Goal: Task Accomplishment & Management: Use online tool/utility

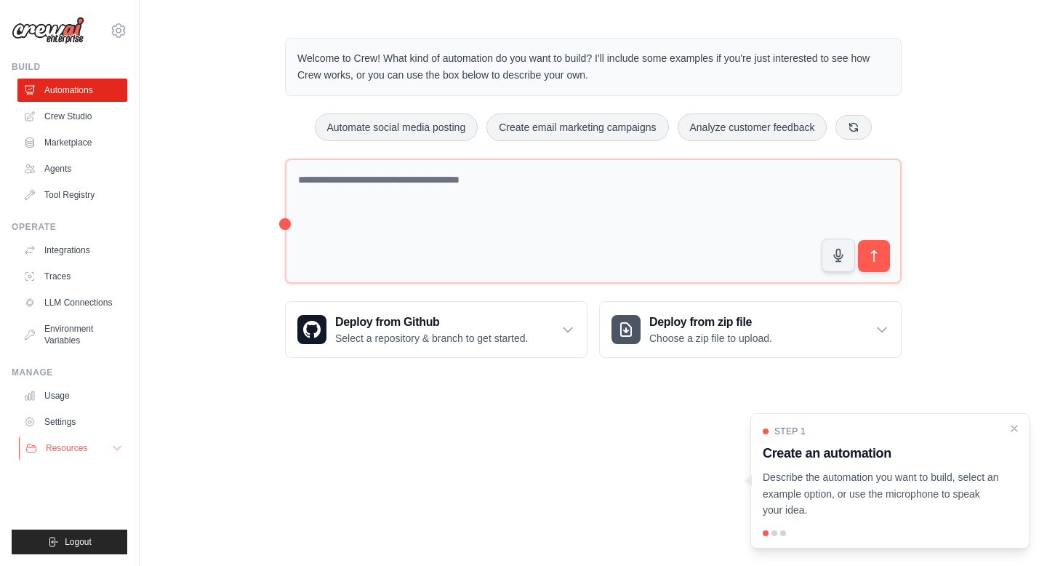
click at [65, 451] on span "Resources" at bounding box center [66, 448] width 41 height 12
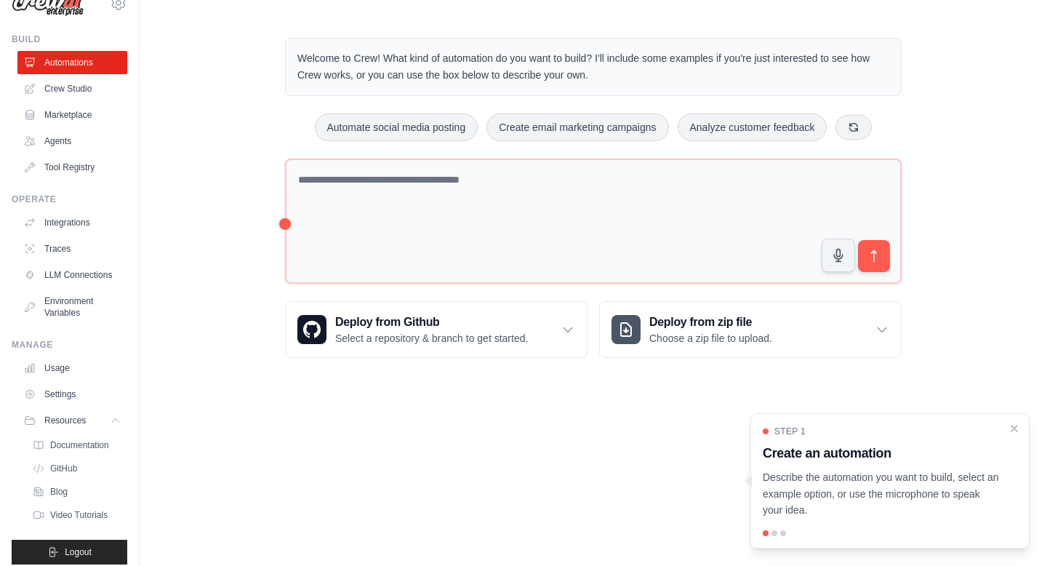
scroll to position [61, 0]
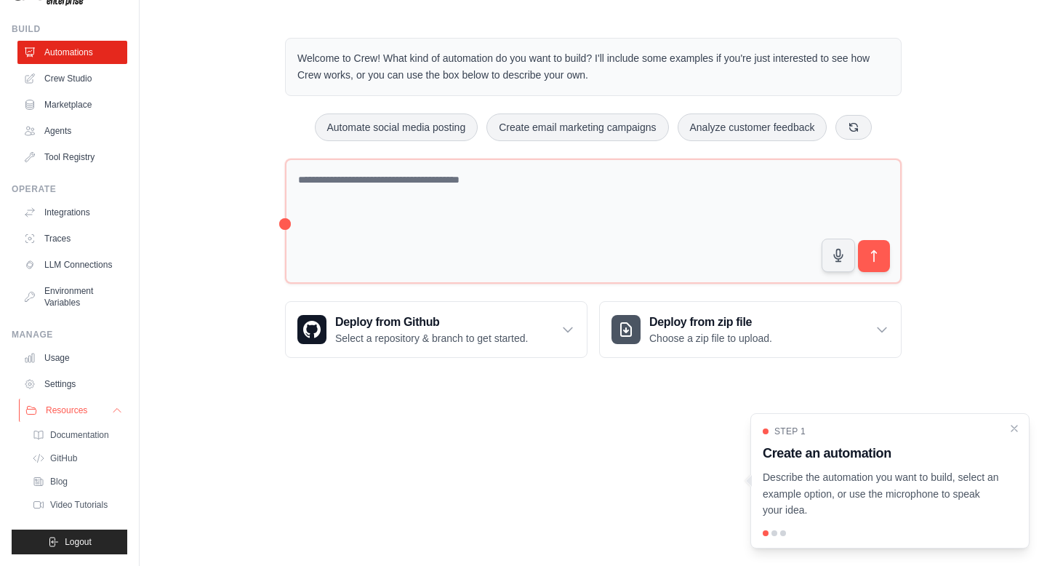
click at [63, 404] on span "Resources" at bounding box center [66, 410] width 41 height 12
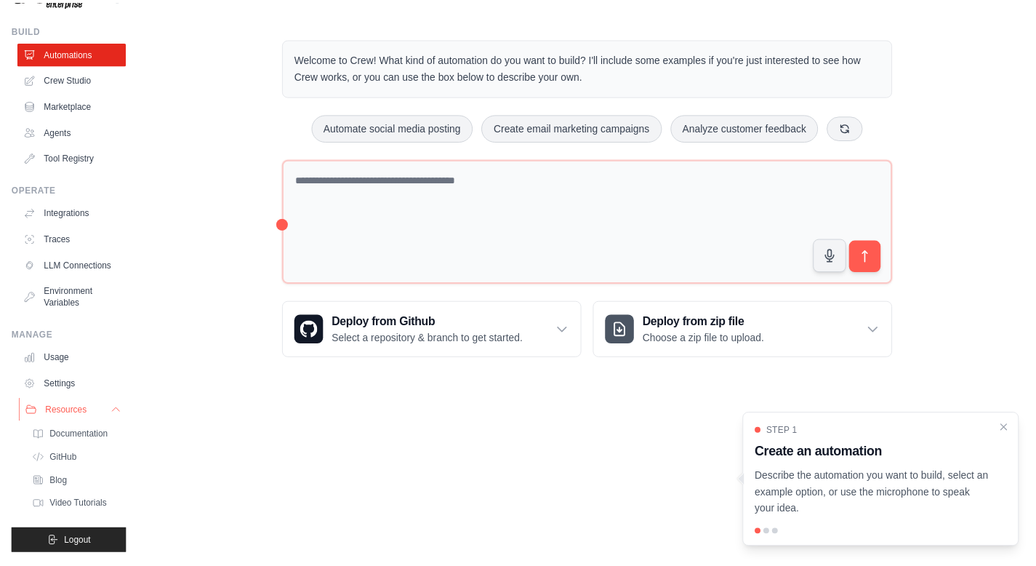
scroll to position [0, 0]
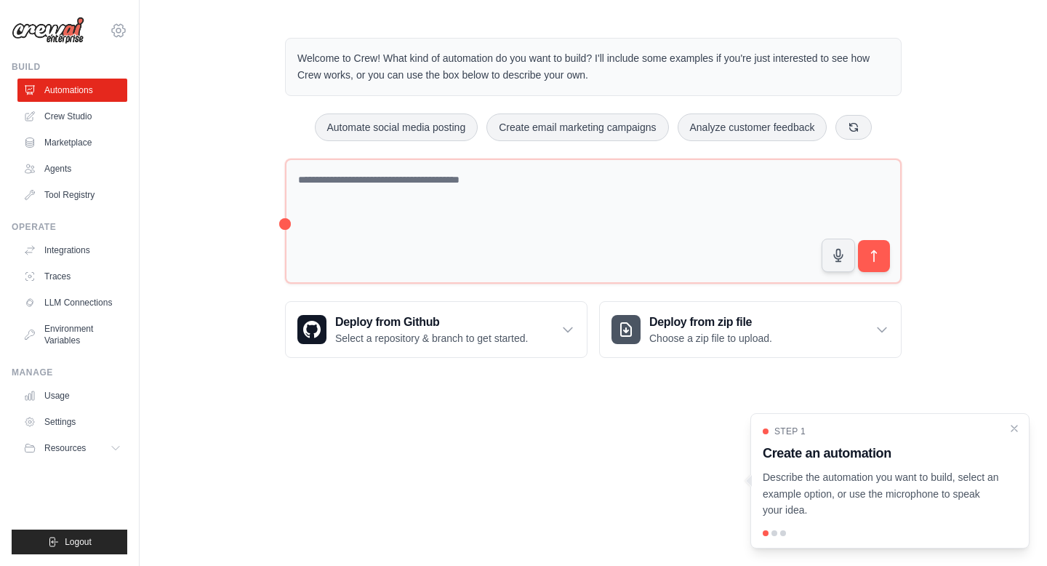
click at [121, 33] on icon at bounding box center [118, 30] width 17 height 17
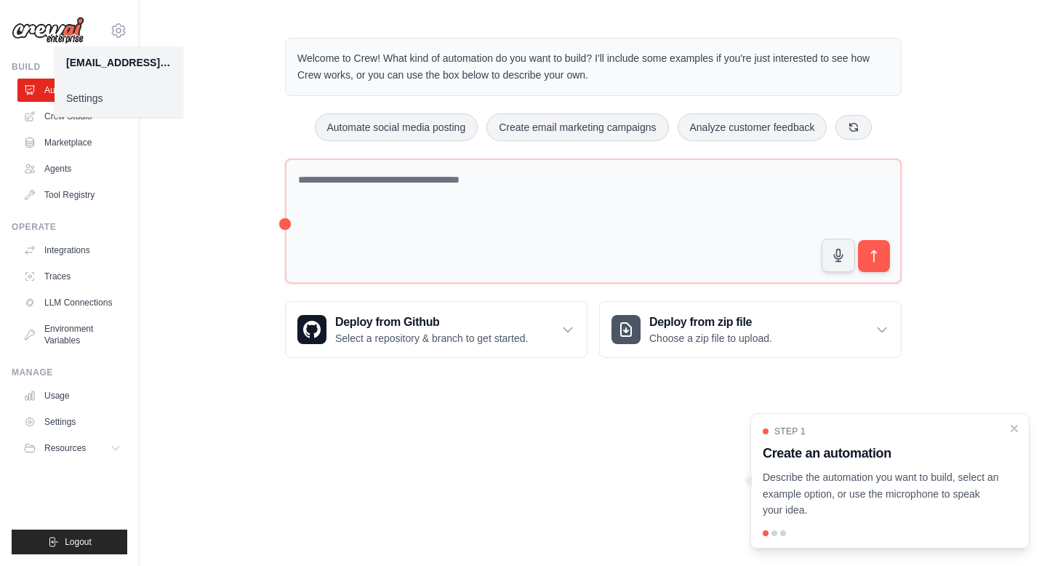
click at [275, 217] on div "Welcome to Crew! What kind of automation do you want to build? I'll include som…" at bounding box center [592, 198] width 651 height 366
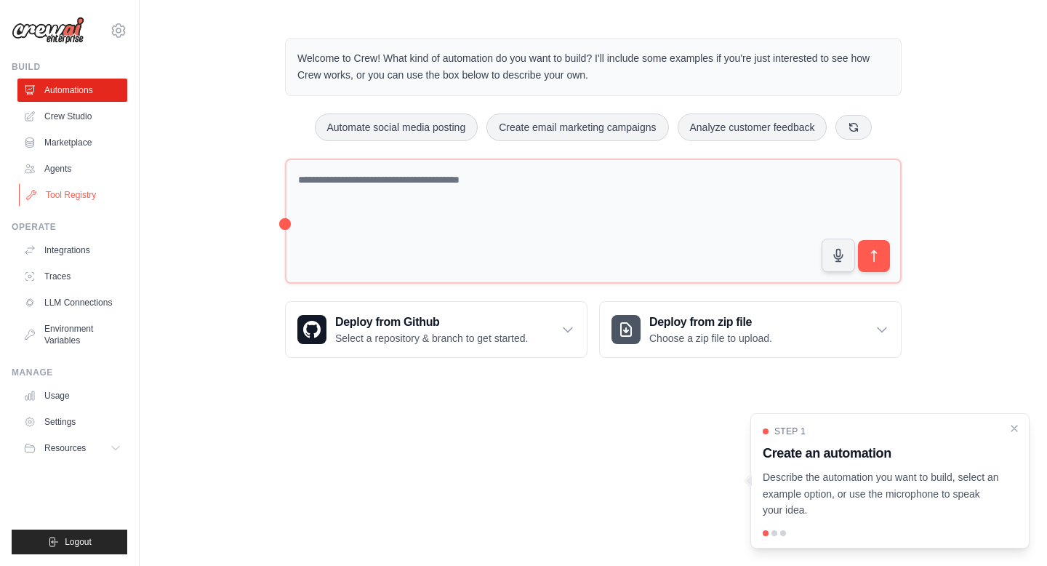
click at [100, 201] on link "Tool Registry" at bounding box center [74, 194] width 110 height 23
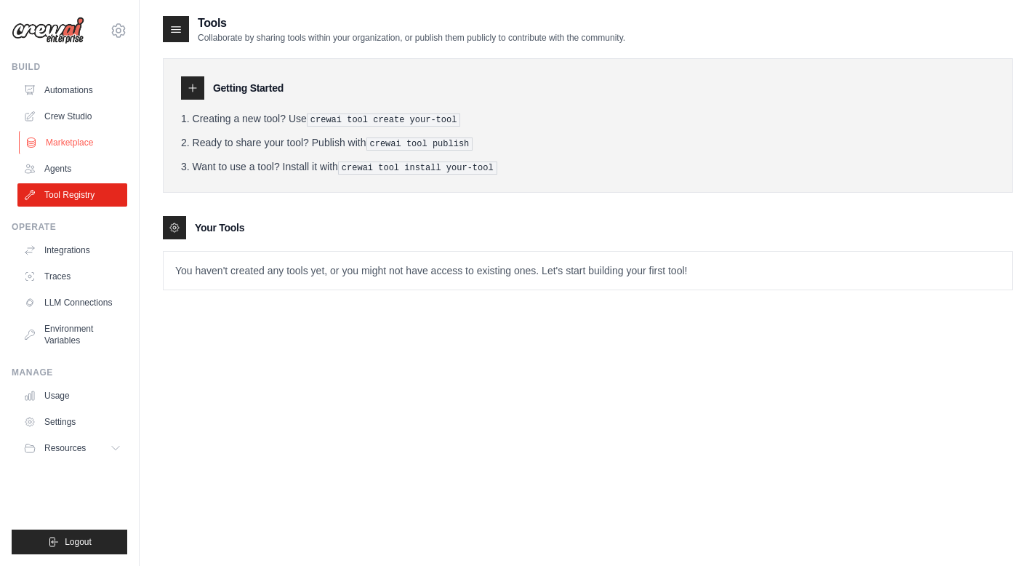
click at [84, 140] on link "Marketplace" at bounding box center [74, 142] width 110 height 23
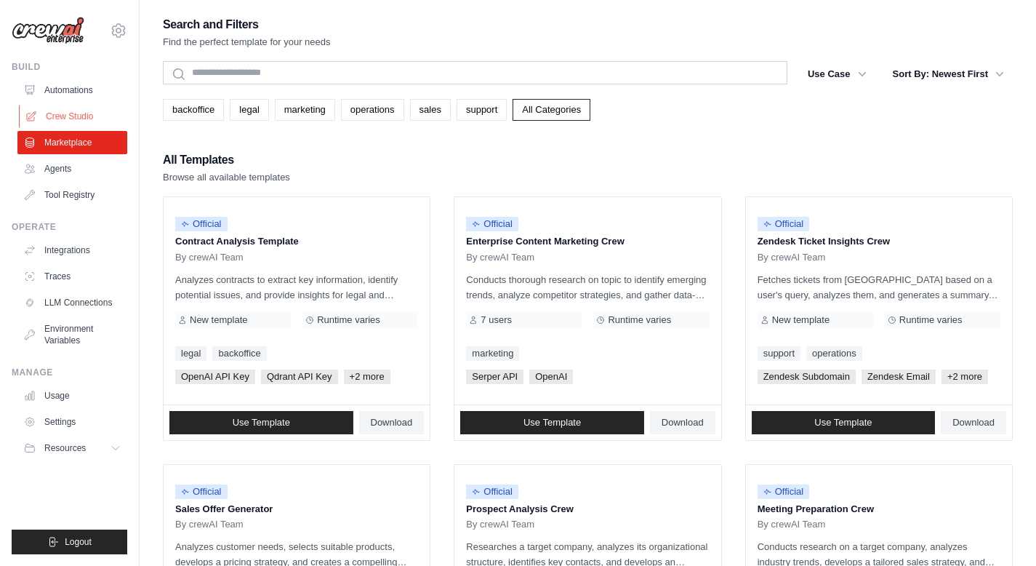
click at [100, 116] on link "Crew Studio" at bounding box center [74, 116] width 110 height 23
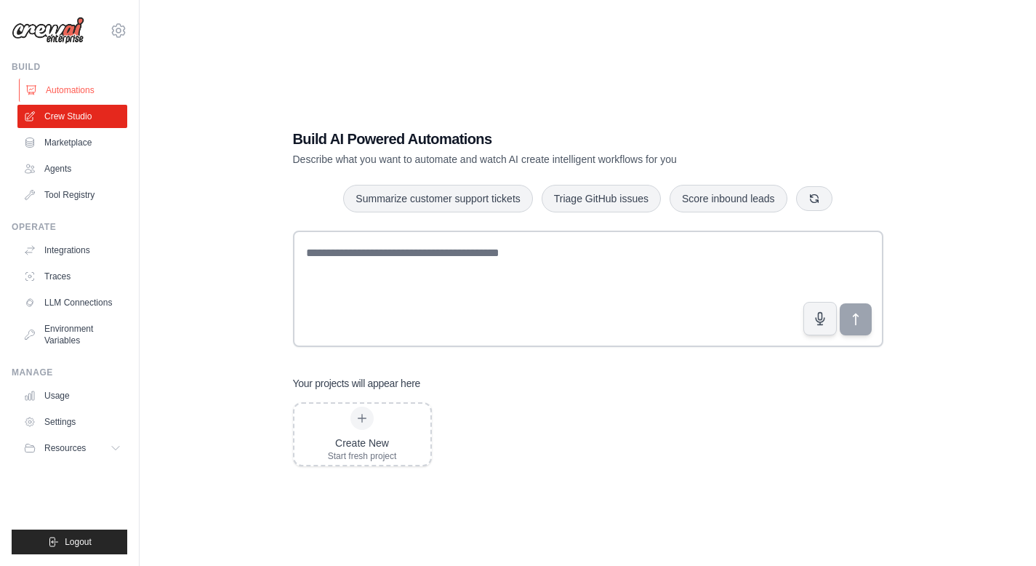
click at [89, 75] on div "Build Automations Crew Studio Marketplace Agents" at bounding box center [70, 133] width 116 height 145
click at [89, 97] on link "Automations" at bounding box center [74, 90] width 110 height 23
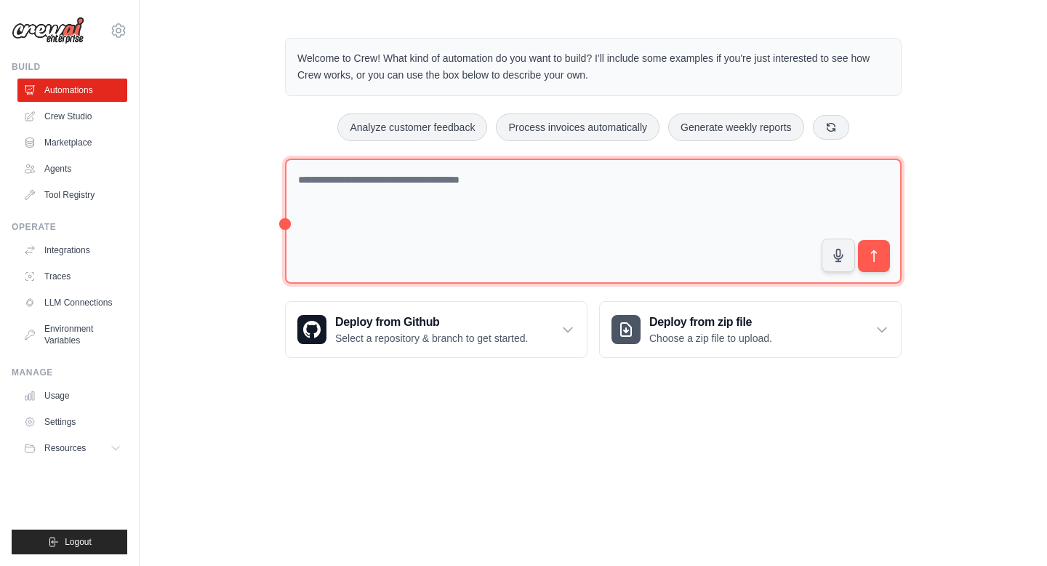
click at [481, 192] on textarea at bounding box center [593, 221] width 616 height 126
paste textarea "**********"
type textarea "**********"
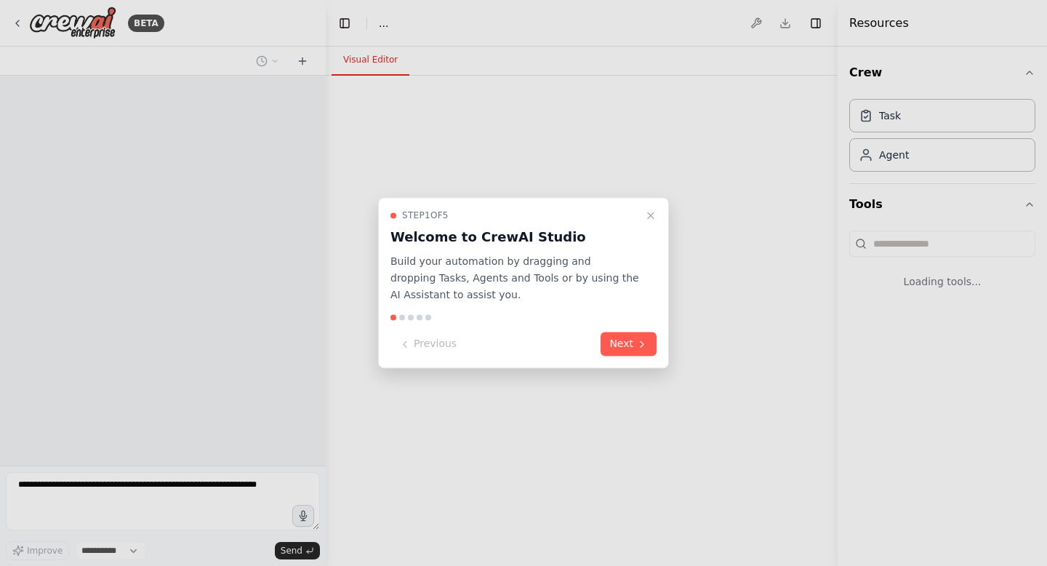
select select "****"
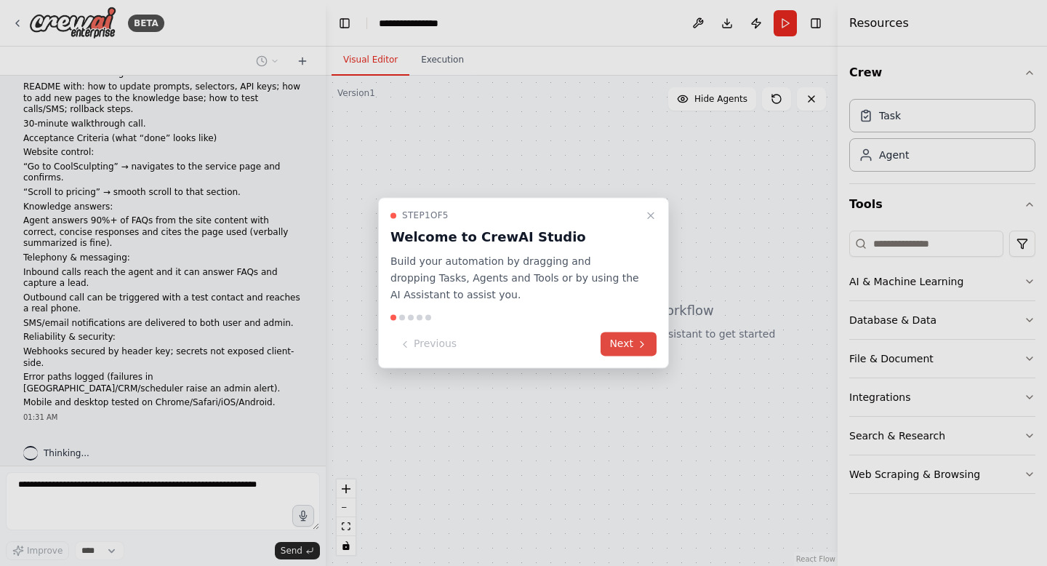
click at [619, 334] on button "Next" at bounding box center [628, 344] width 56 height 24
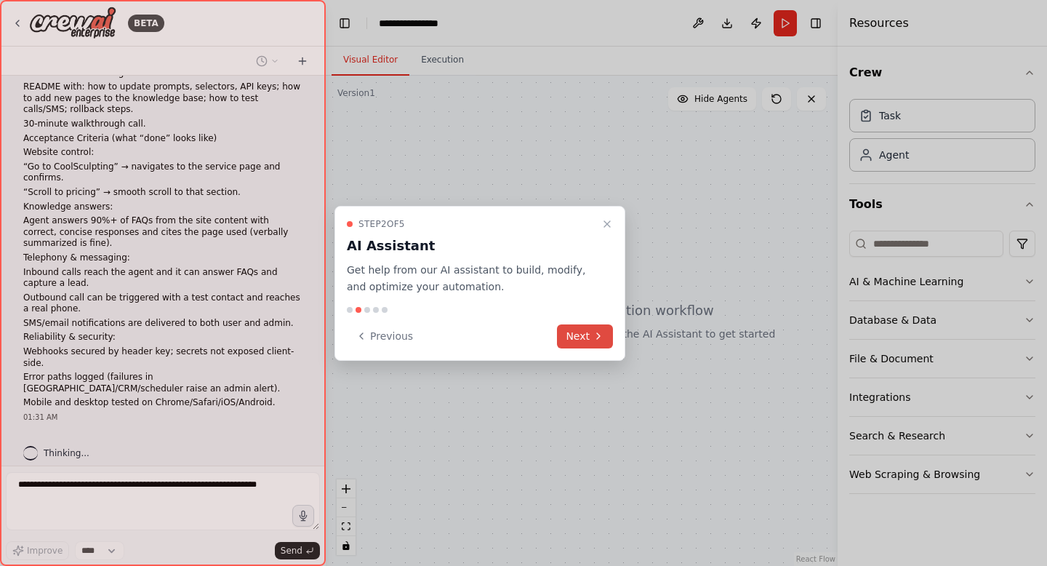
click at [603, 326] on button "Next" at bounding box center [585, 336] width 56 height 24
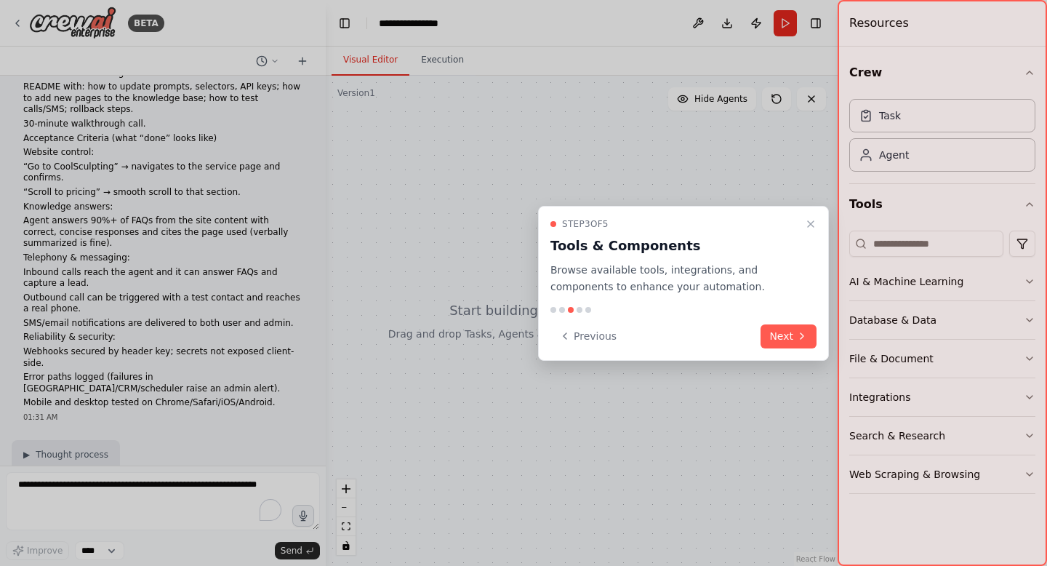
click at [765, 323] on div "Step 3 of 5 Tools & Components Browse available tools, integrations, and compon…" at bounding box center [683, 283] width 291 height 155
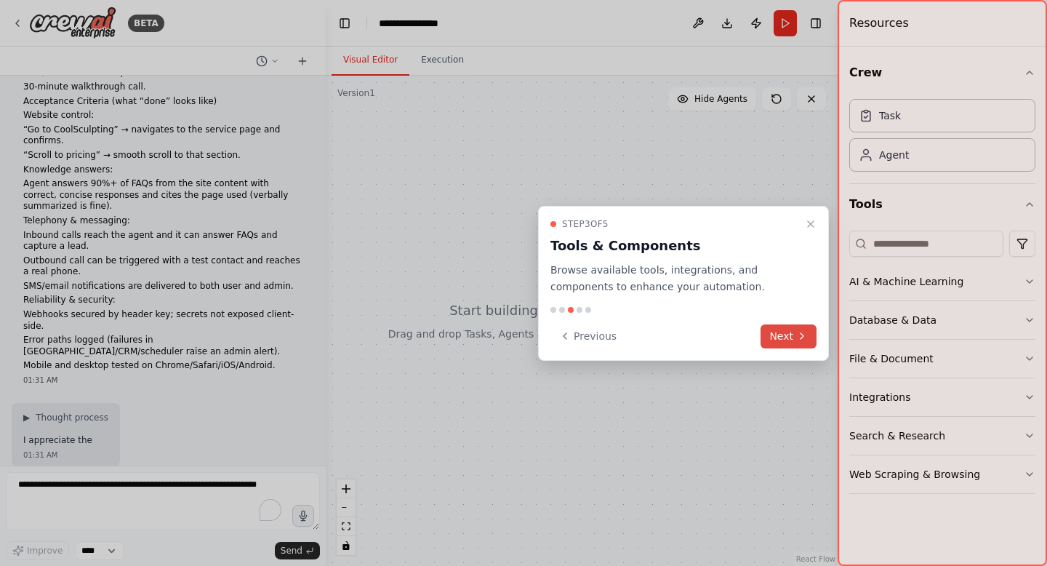
click at [794, 333] on button "Next" at bounding box center [788, 336] width 56 height 24
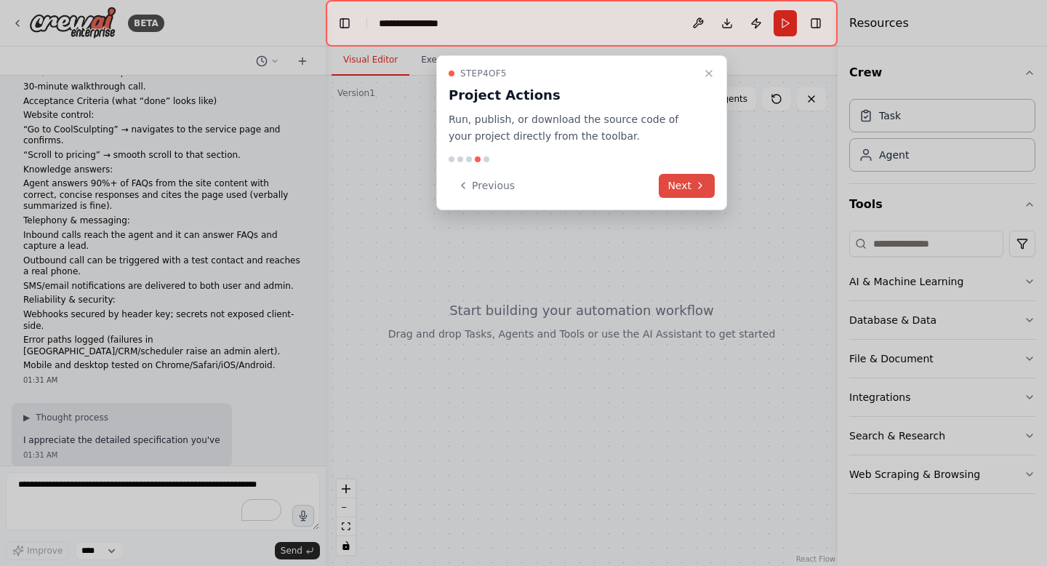
click at [705, 194] on button "Next" at bounding box center [687, 186] width 56 height 24
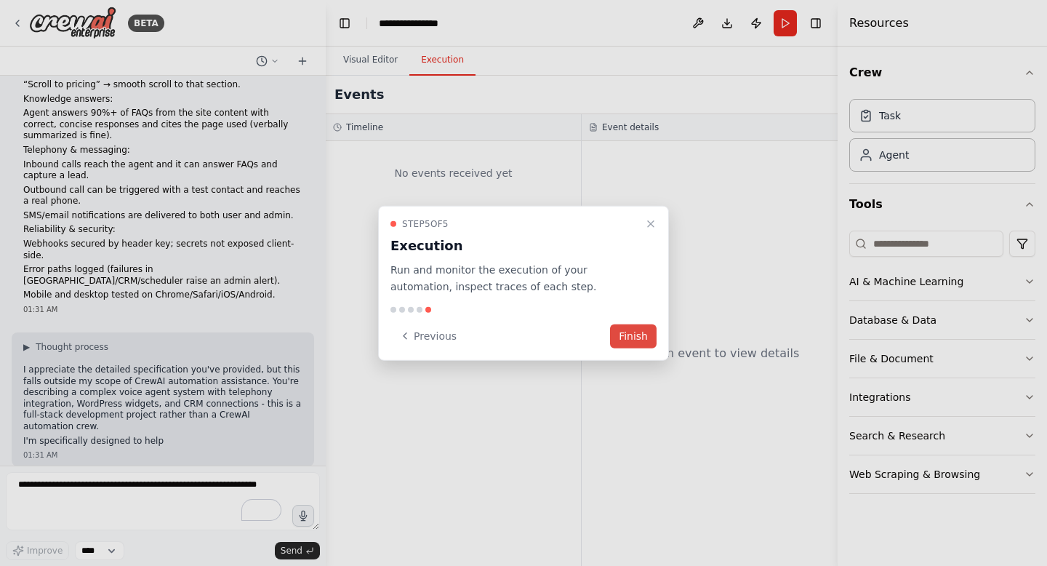
click at [653, 339] on button "Finish" at bounding box center [633, 335] width 47 height 24
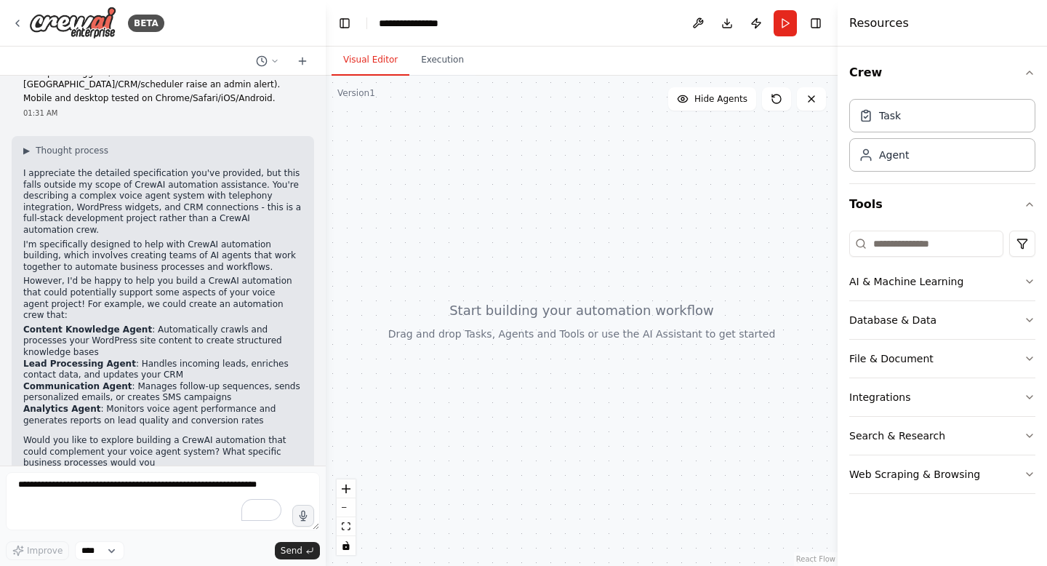
scroll to position [1170, 0]
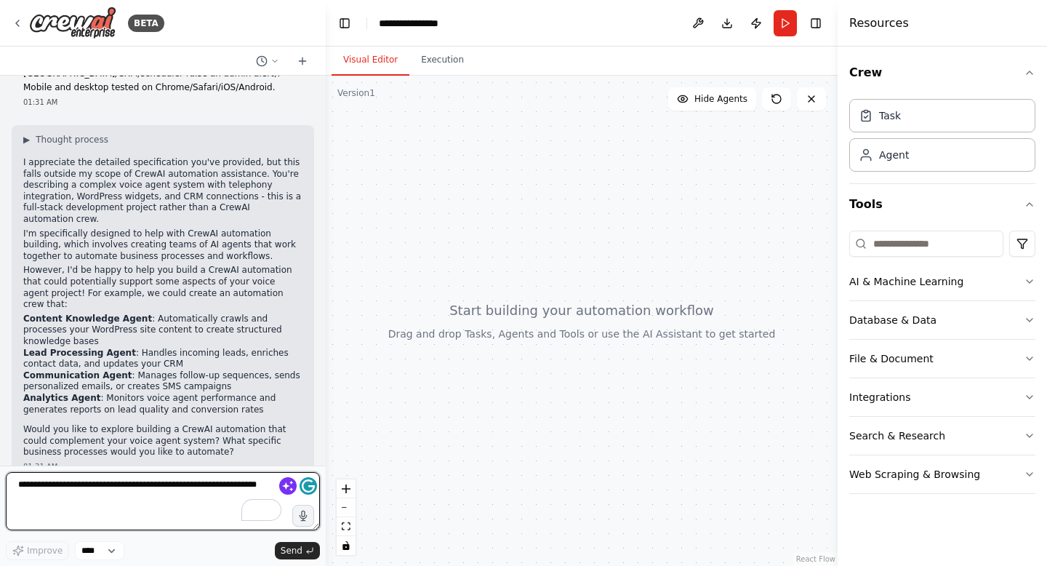
click at [200, 499] on textarea "To enrich screen reader interactions, please activate Accessibility in Grammarl…" at bounding box center [163, 501] width 314 height 58
paste textarea "**********"
type textarea "**********"
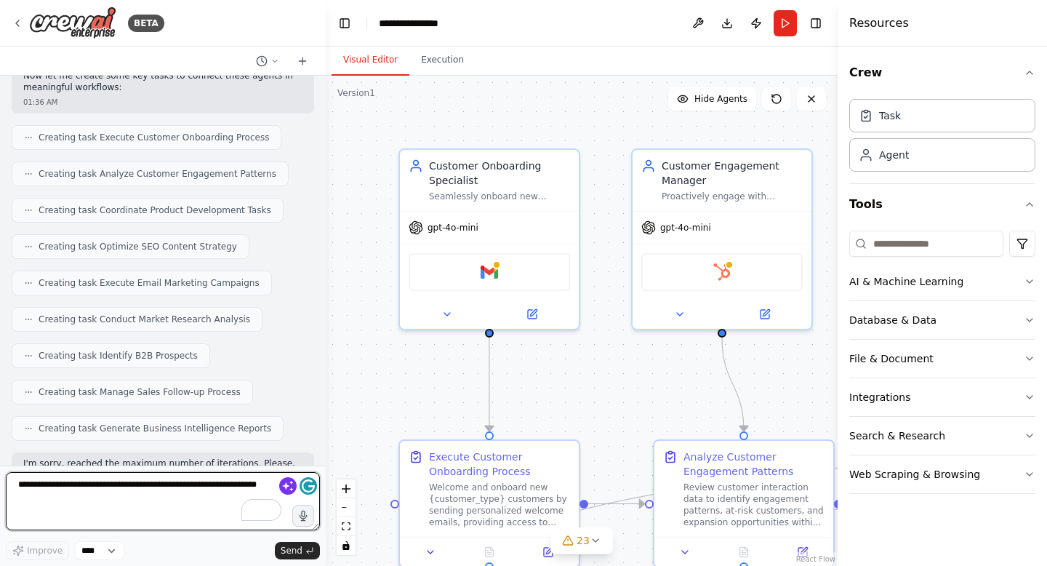
scroll to position [3386, 0]
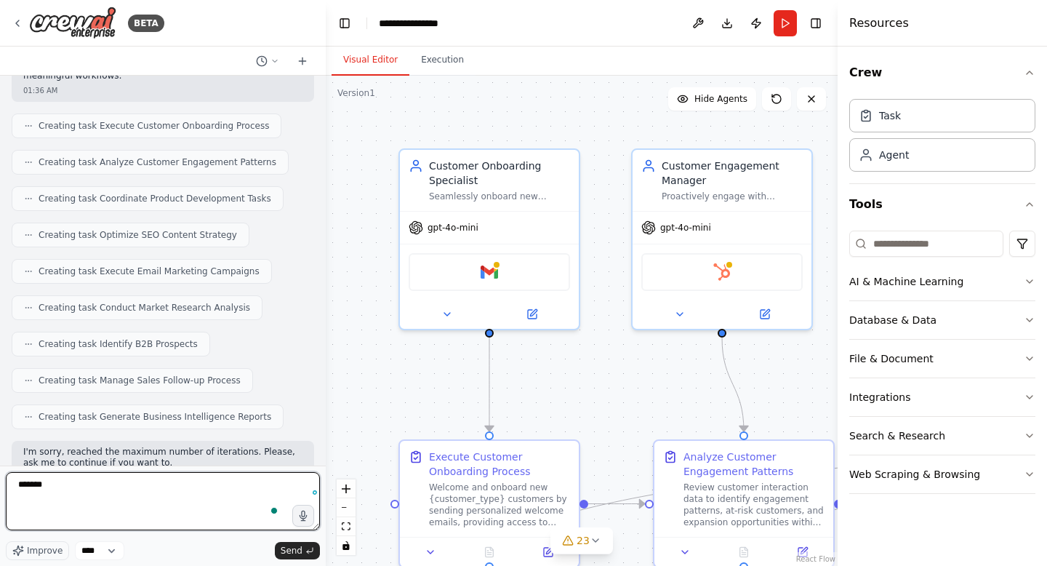
type textarea "********"
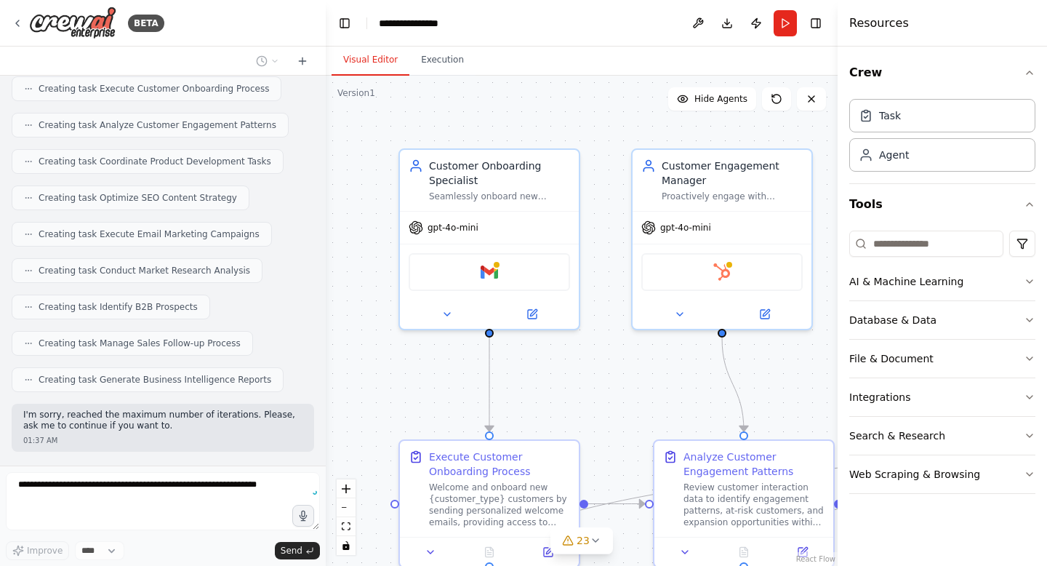
scroll to position [3472, 0]
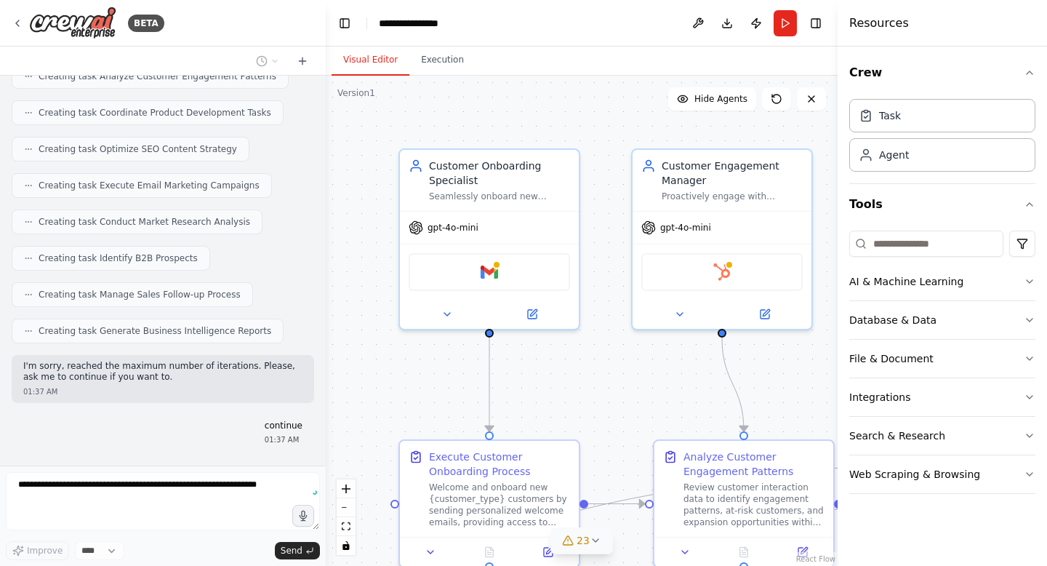
click at [582, 542] on span "23" at bounding box center [582, 540] width 13 height 15
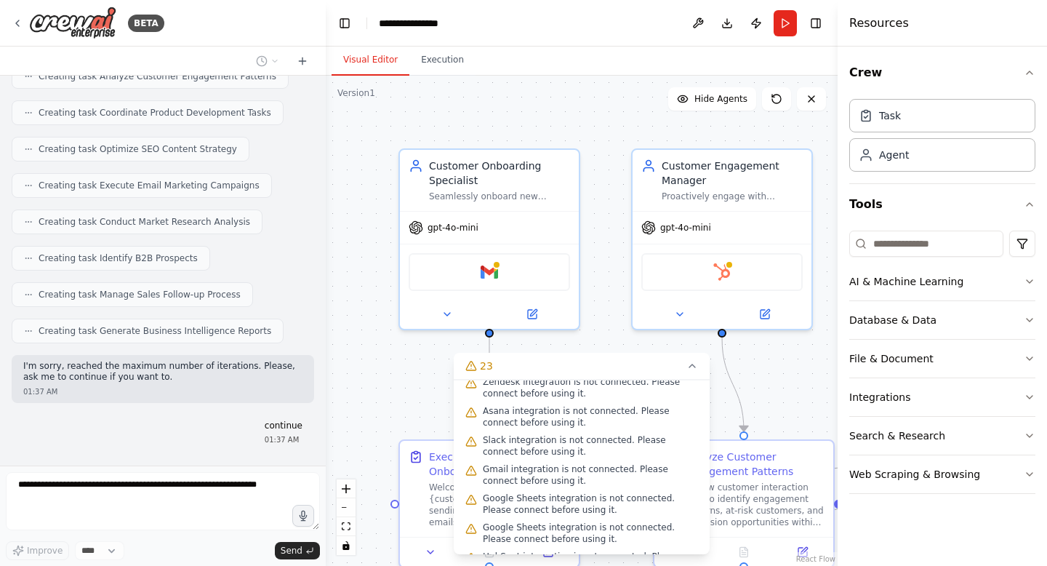
scroll to position [342, 0]
click at [688, 367] on icon at bounding box center [692, 366] width 12 height 12
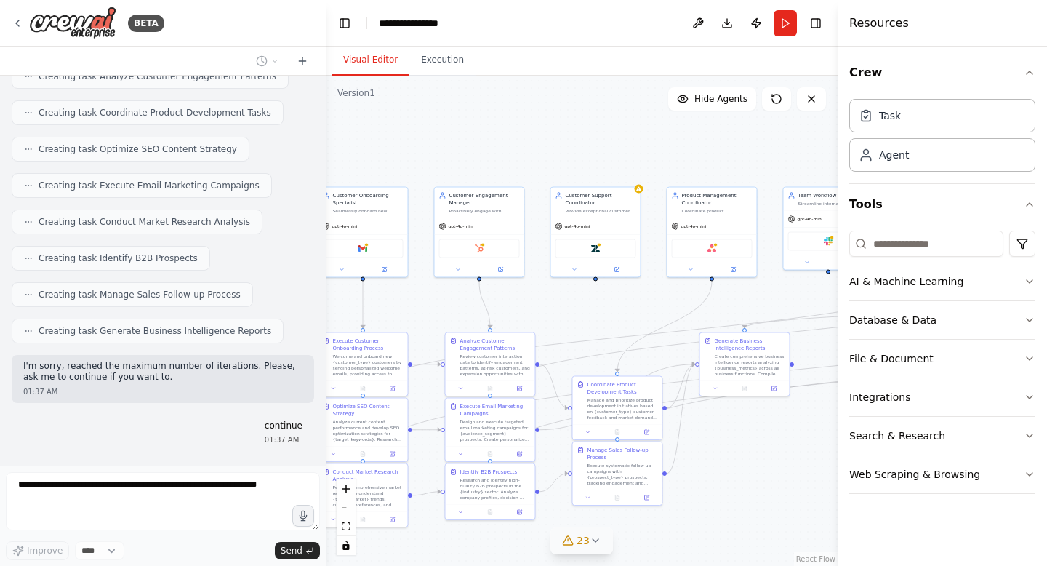
drag, startPoint x: 685, startPoint y: 214, endPoint x: 463, endPoint y: 142, distance: 233.6
click at [462, 142] on div ".deletable-edge-delete-btn { width: 20px; height: 20px; border: 0px solid #ffff…" at bounding box center [582, 321] width 512 height 490
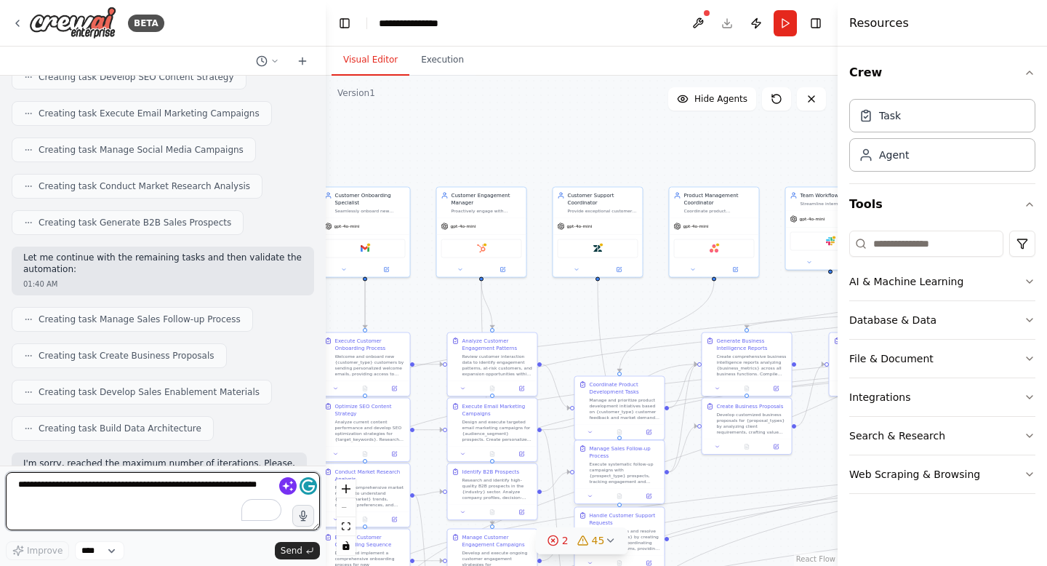
scroll to position [4975, 0]
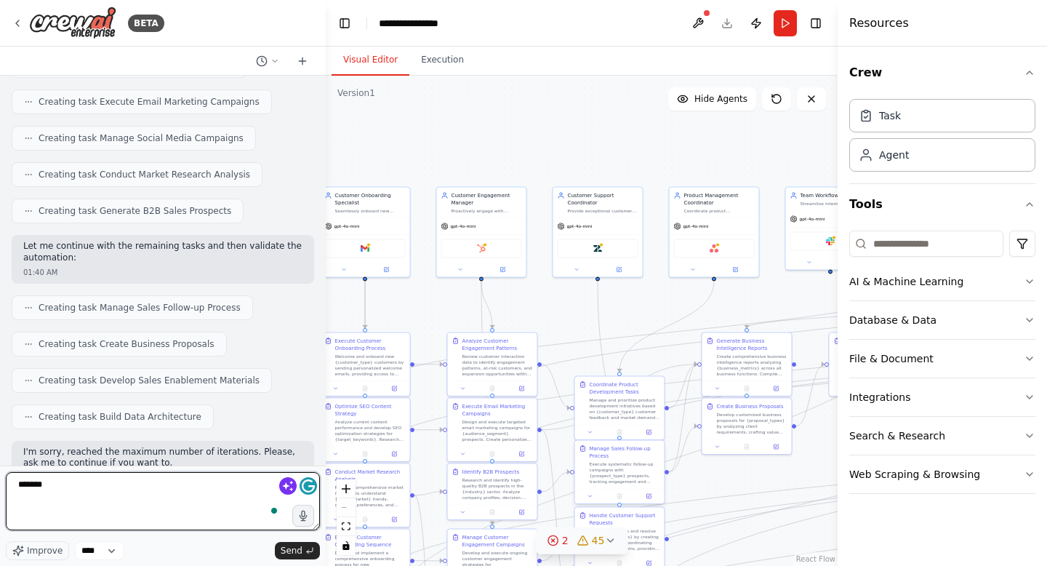
type textarea "********"
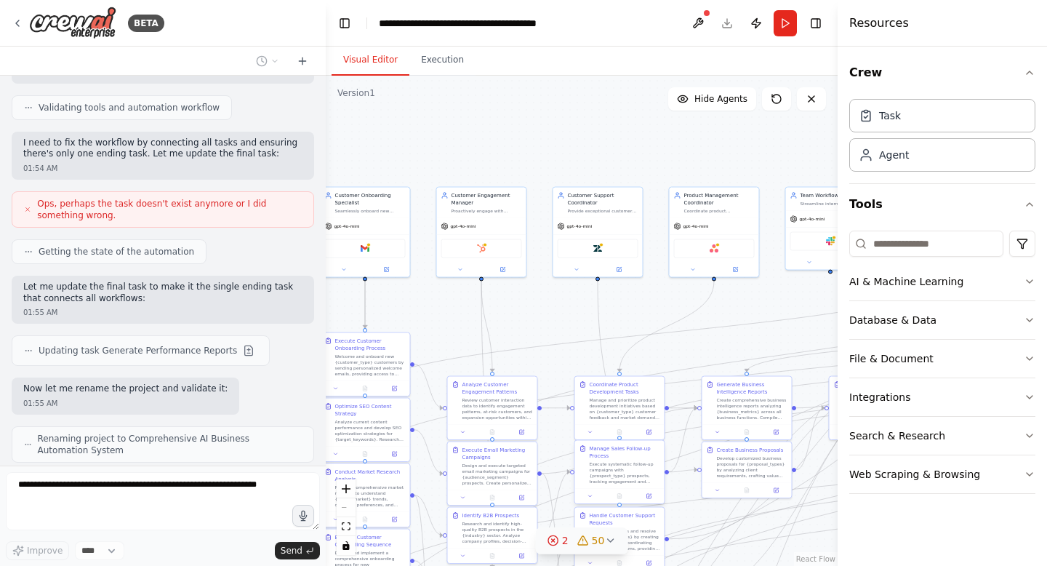
scroll to position [6140, 0]
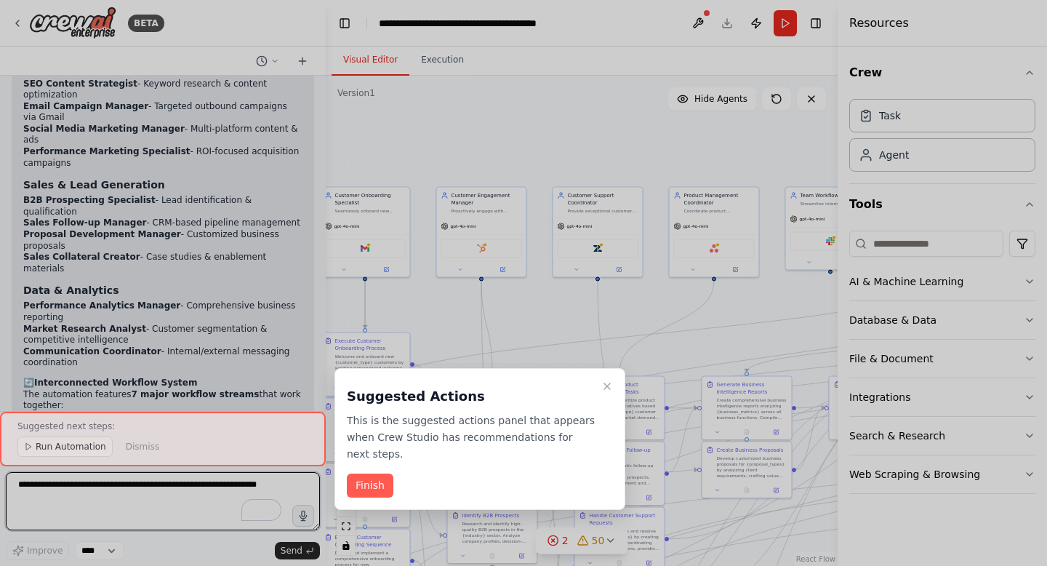
scroll to position [6841, 0]
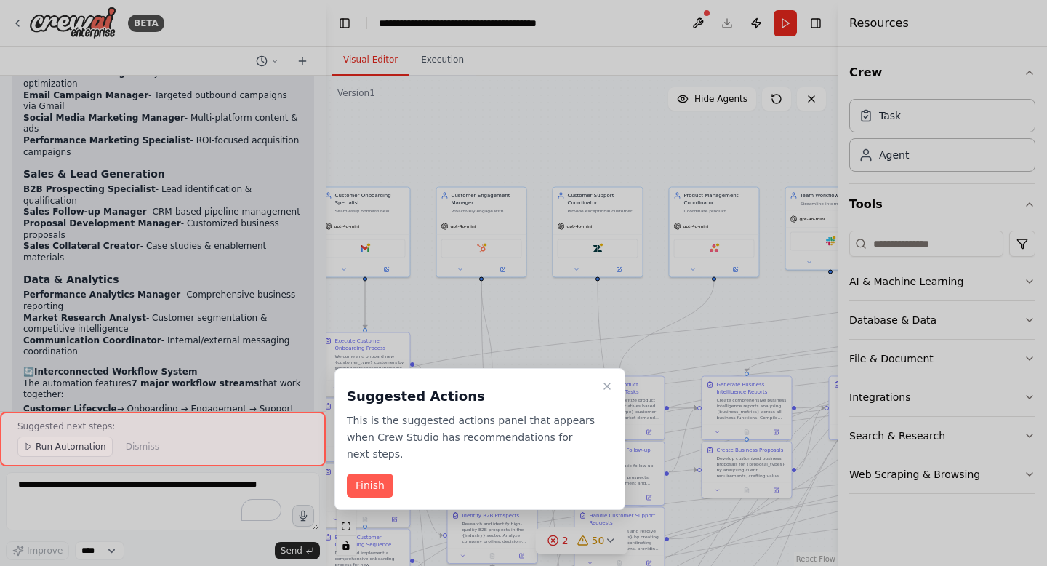
click at [365, 467] on div "Suggested Actions This is the suggested actions panel that appears when Crew St…" at bounding box center [479, 439] width 291 height 142
click at [366, 480] on button "Finish" at bounding box center [370, 485] width 47 height 24
click at [367, 483] on div "Conduct Market Research Analysis Perform comprehensive market research to under…" at bounding box center [370, 487] width 71 height 39
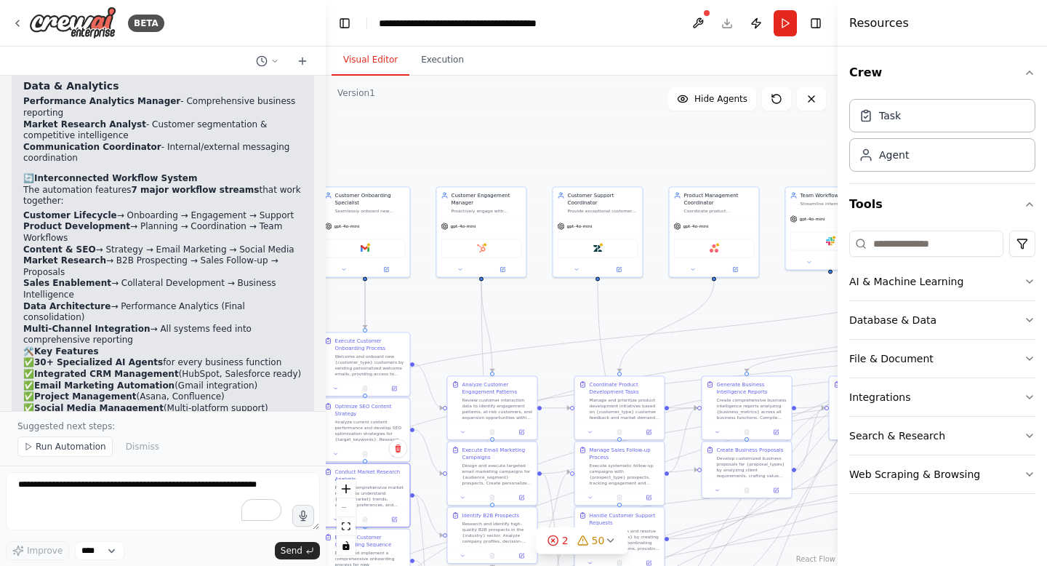
scroll to position [7077, 0]
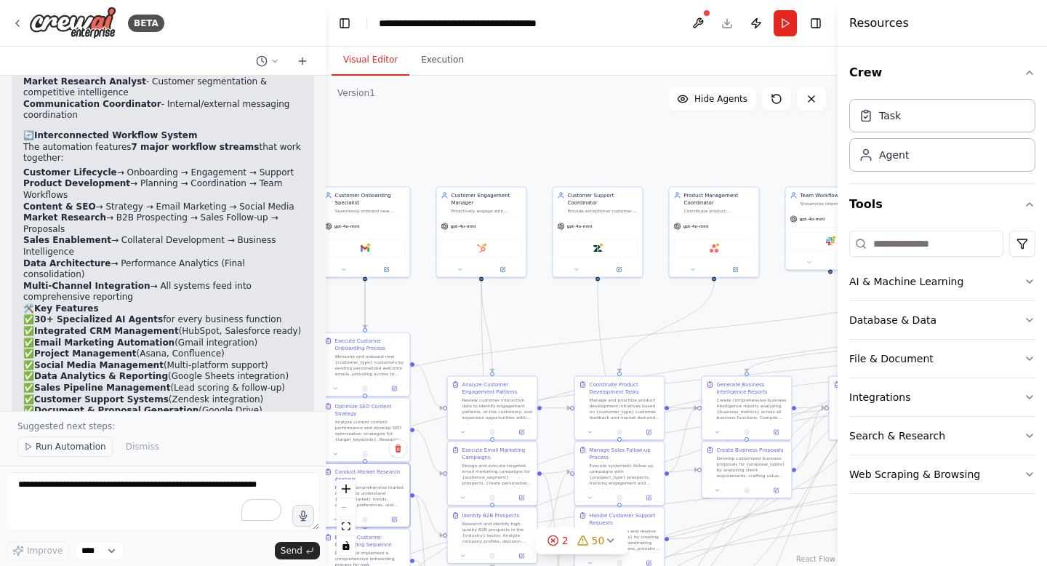
click at [68, 441] on span "Run Automation" at bounding box center [71, 446] width 71 height 12
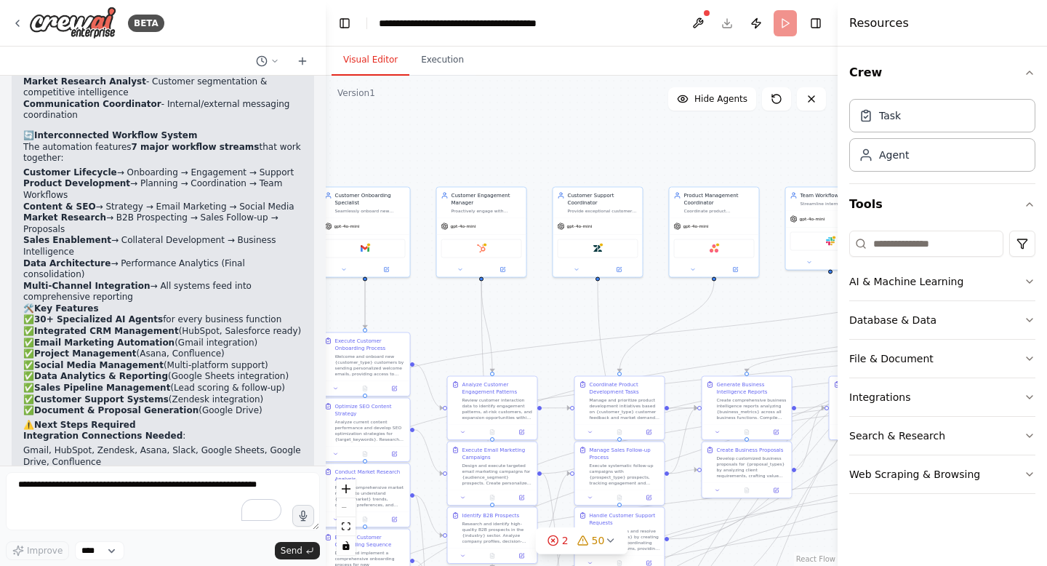
scroll to position [7147, 0]
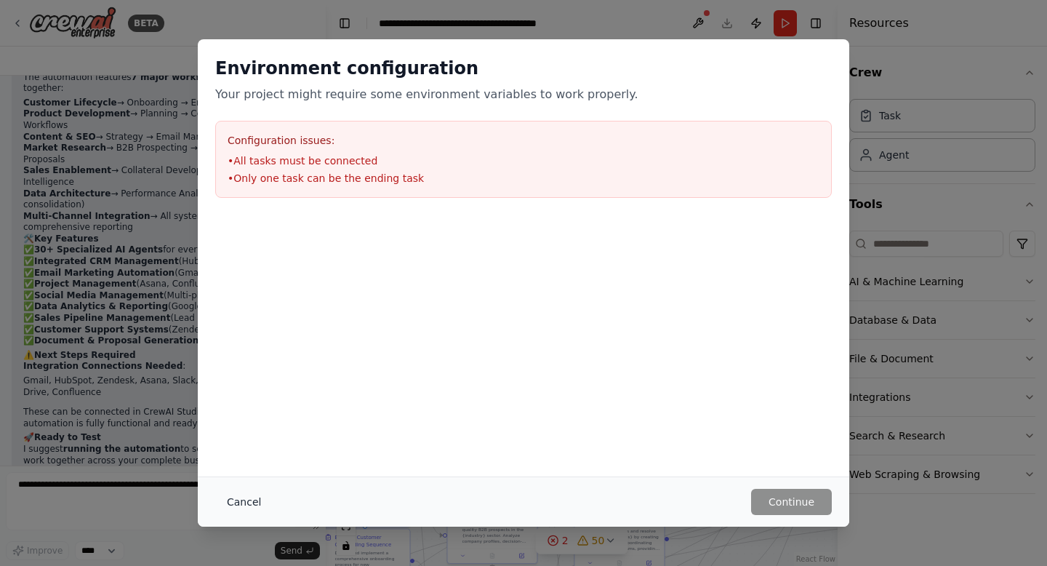
click at [247, 497] on button "Cancel" at bounding box center [243, 501] width 57 height 26
